Goal: Use online tool/utility: Utilize a website feature to perform a specific function

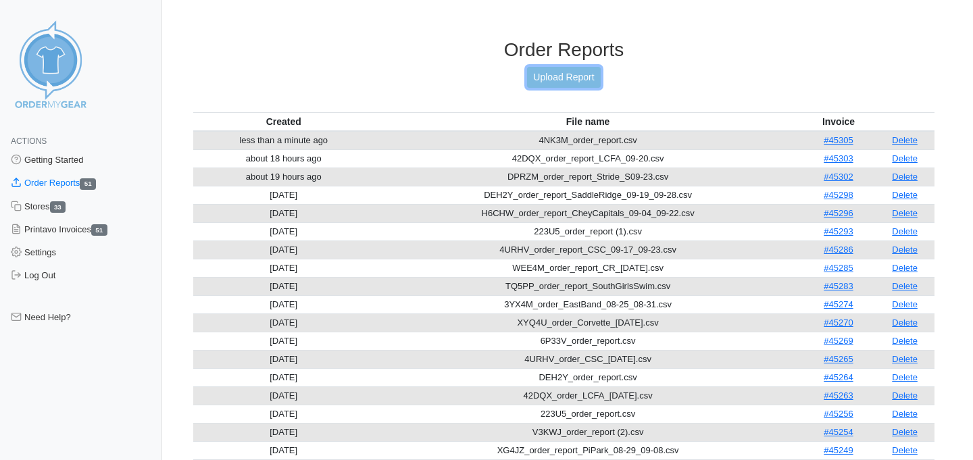
click at [564, 76] on link "Upload Report" at bounding box center [563, 77] width 73 height 21
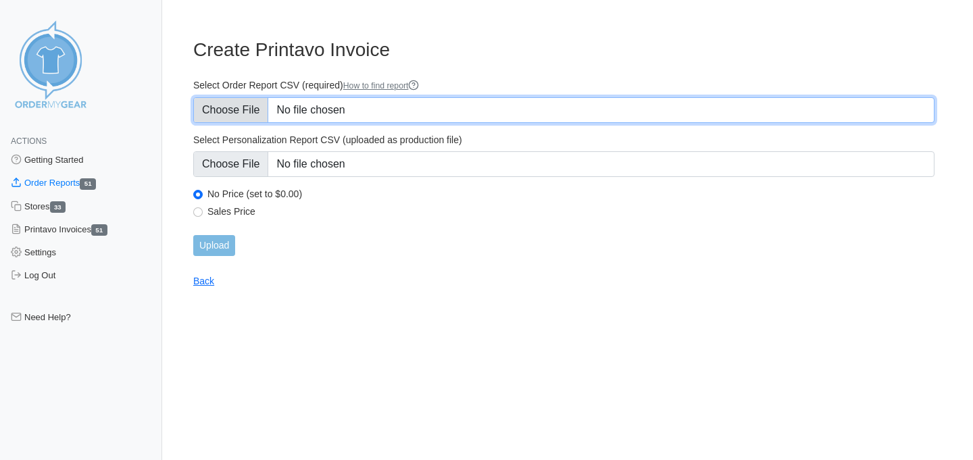
click at [245, 116] on input "Select Order Report CSV (required) How to find report" at bounding box center [563, 110] width 741 height 26
type input "C:\fakepath\3YX4M_order_report_EastBand_09-24_09-30.csv"
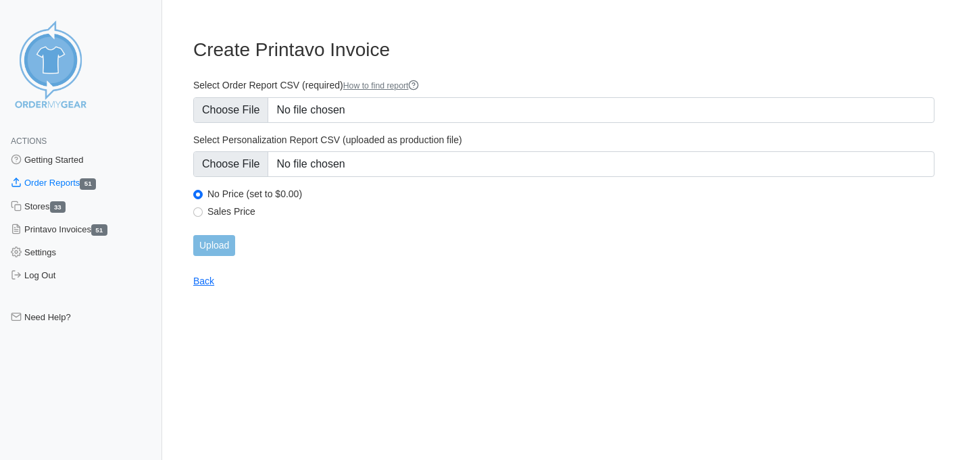
click at [243, 210] on label "Sales Price" at bounding box center [570, 211] width 727 height 12
click at [203, 210] on input "Sales Price" at bounding box center [197, 211] width 9 height 9
radio input "true"
click at [221, 243] on input "Upload" at bounding box center [214, 245] width 42 height 21
